Goal: Task Accomplishment & Management: Manage account settings

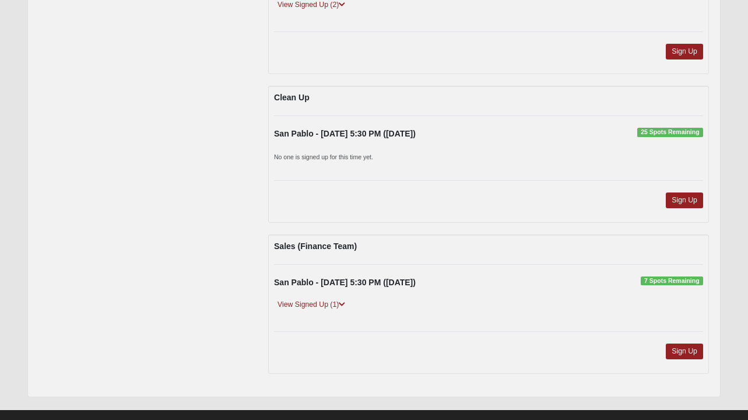
scroll to position [665, 0]
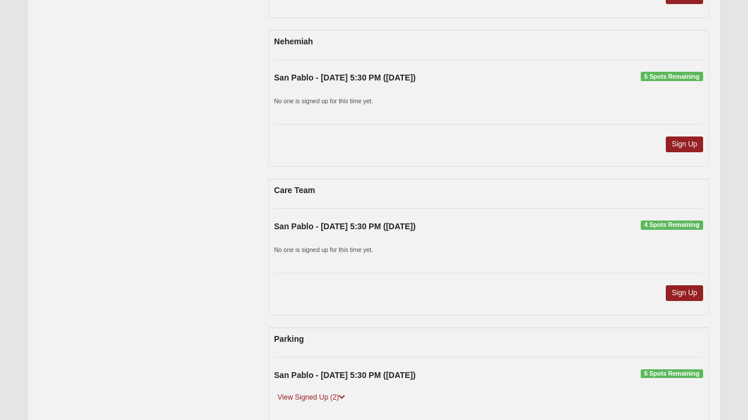
scroll to position [274, 0]
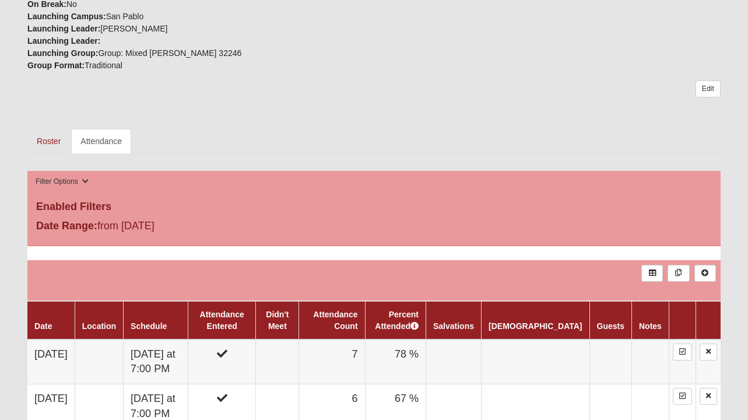
scroll to position [411, 0]
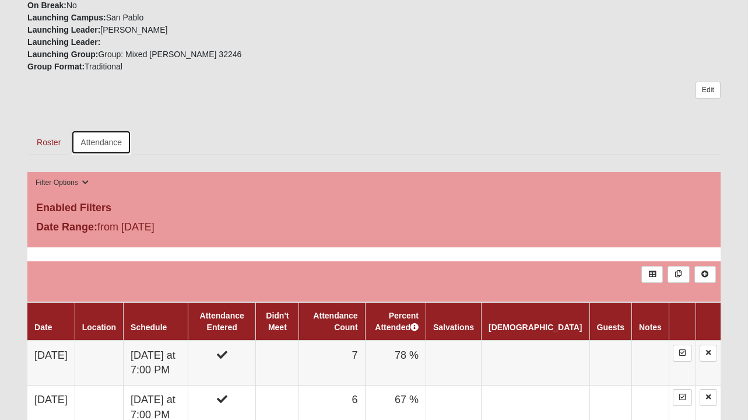
click at [84, 145] on link "Attendance" at bounding box center [101, 142] width 60 height 24
click at [53, 145] on link "Roster" at bounding box center [48, 142] width 43 height 24
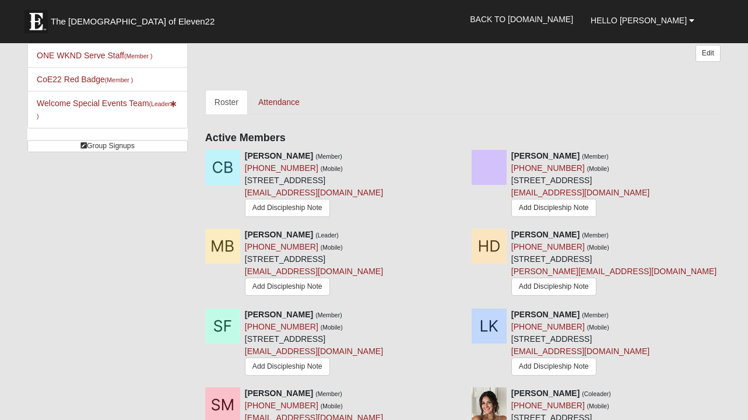
scroll to position [466, 0]
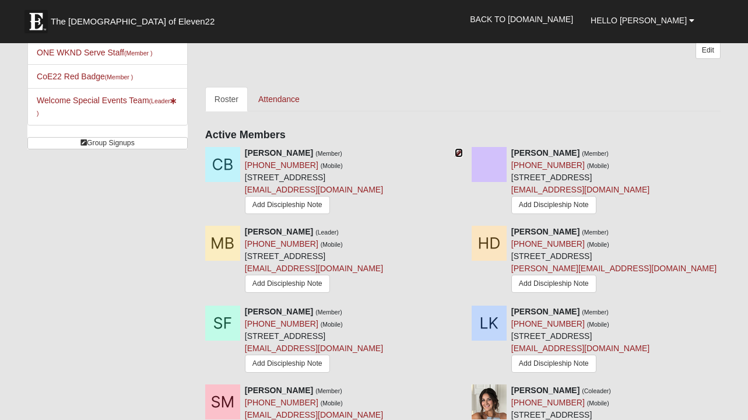
click at [457, 152] on icon at bounding box center [459, 153] width 8 height 8
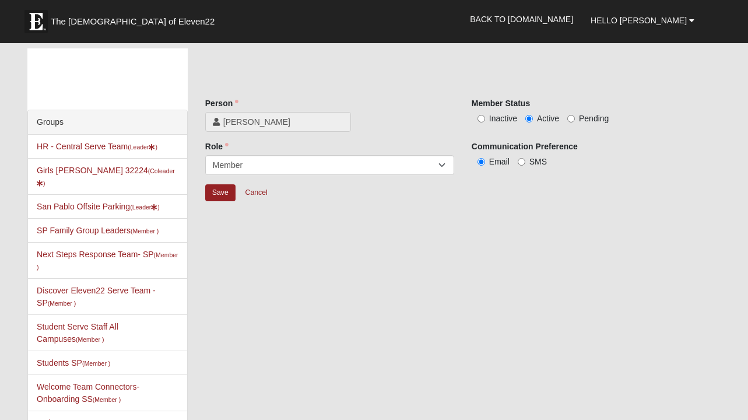
click at [503, 112] on div "Inactive Active Pending" at bounding box center [595, 118] width 249 height 12
click at [502, 118] on span "Inactive" at bounding box center [503, 118] width 28 height 9
click at [485, 118] on input "Inactive" at bounding box center [481, 119] width 8 height 8
radio input "true"
click at [218, 190] on input "Save" at bounding box center [220, 192] width 30 height 17
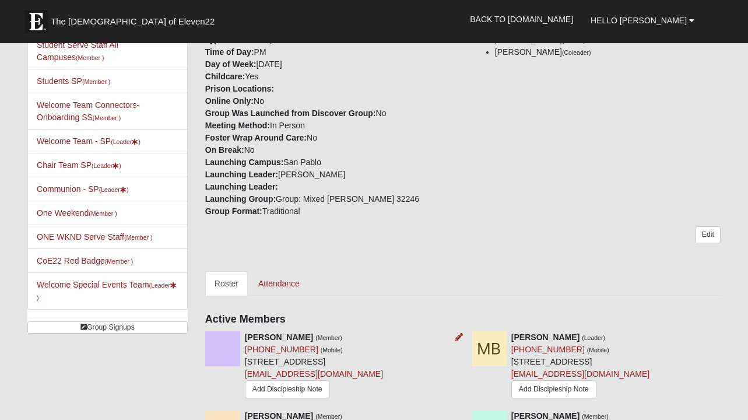
scroll to position [217, 0]
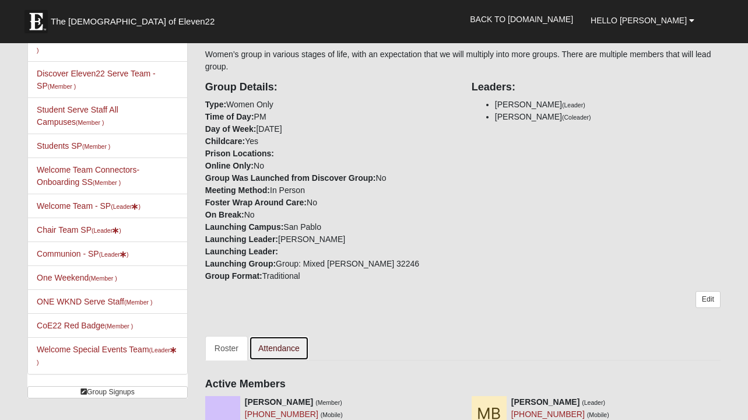
click at [281, 344] on link "Attendance" at bounding box center [279, 348] width 60 height 24
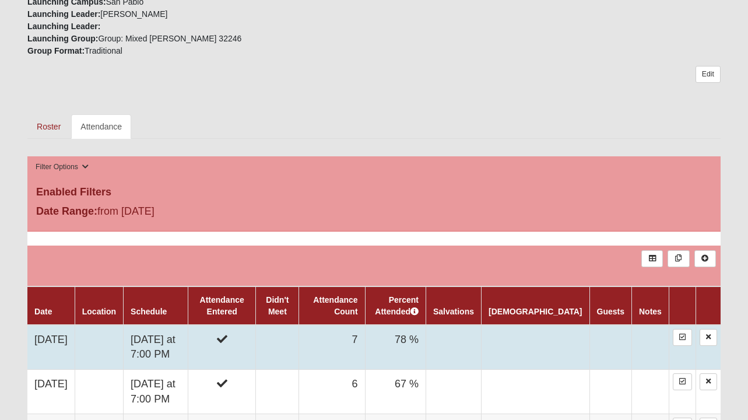
scroll to position [524, 0]
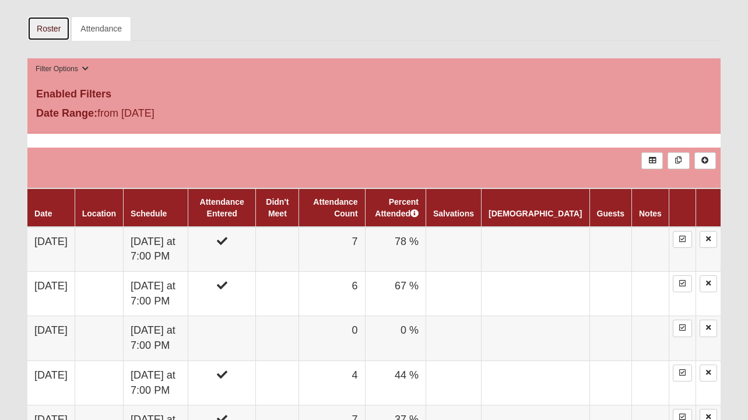
click at [54, 30] on link "Roster" at bounding box center [48, 28] width 43 height 24
